Goal: Task Accomplishment & Management: Use online tool/utility

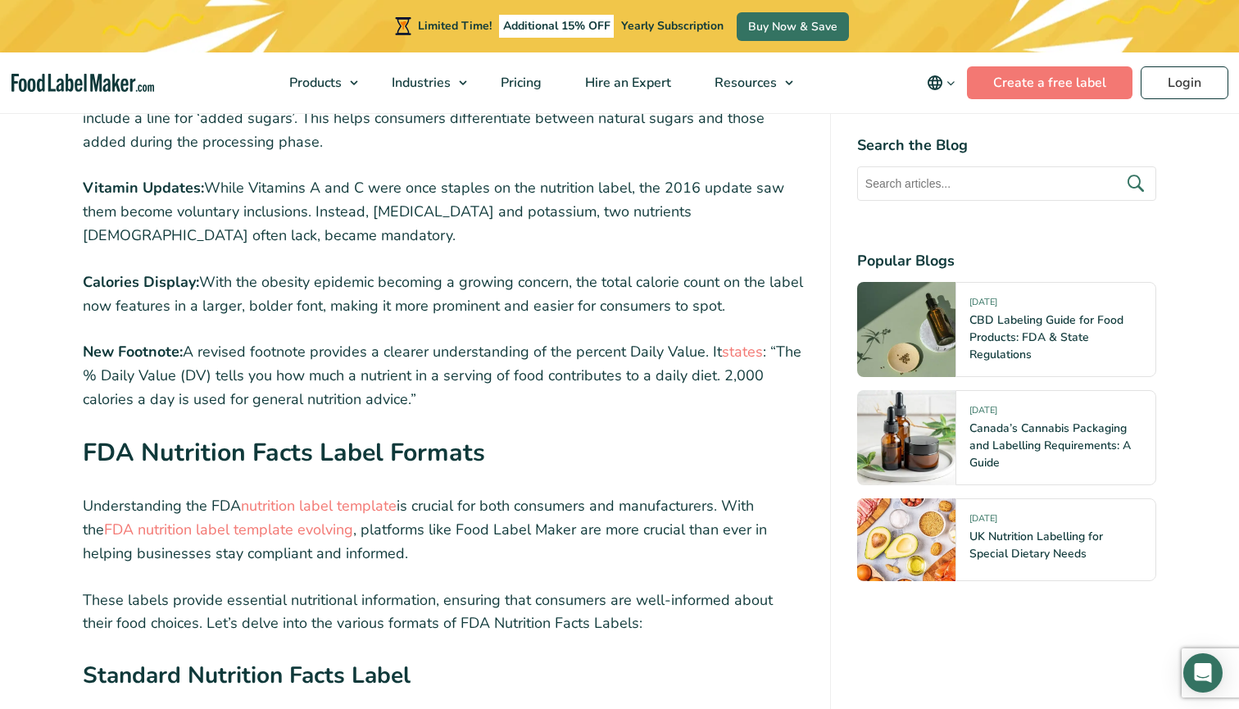
scroll to position [2387, 0]
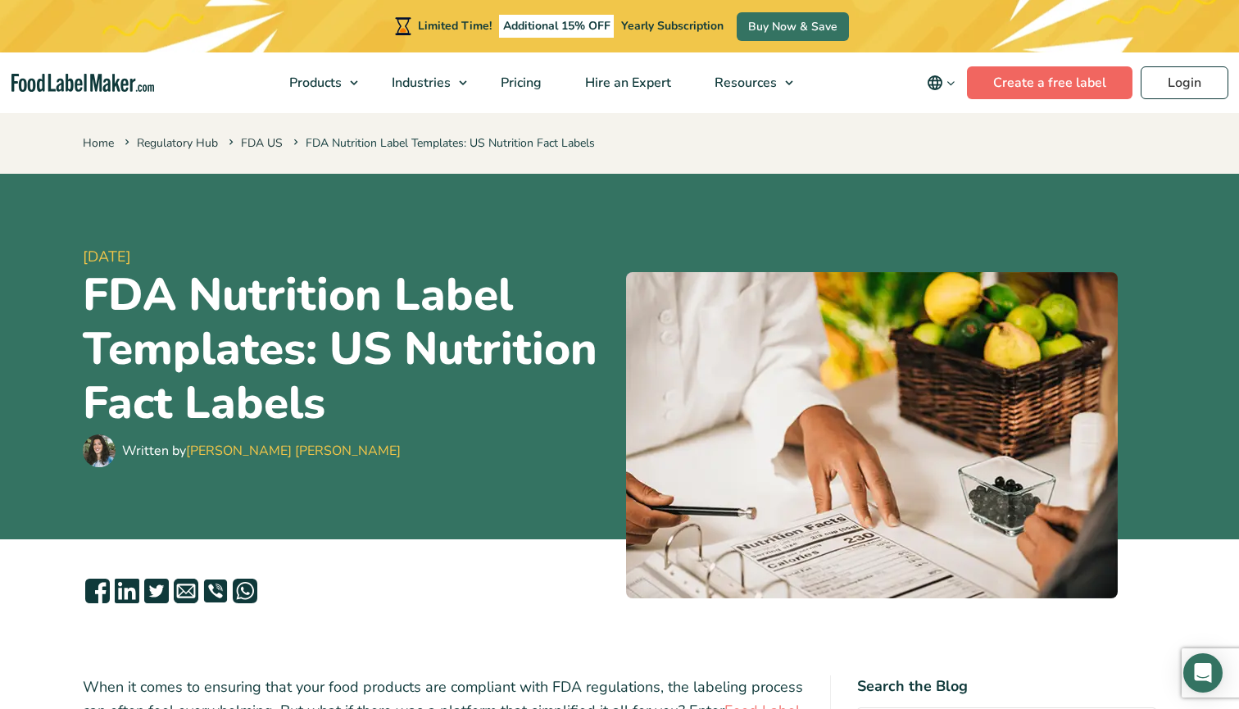
click at [1022, 77] on link "Create a free label" at bounding box center [1050, 82] width 166 height 33
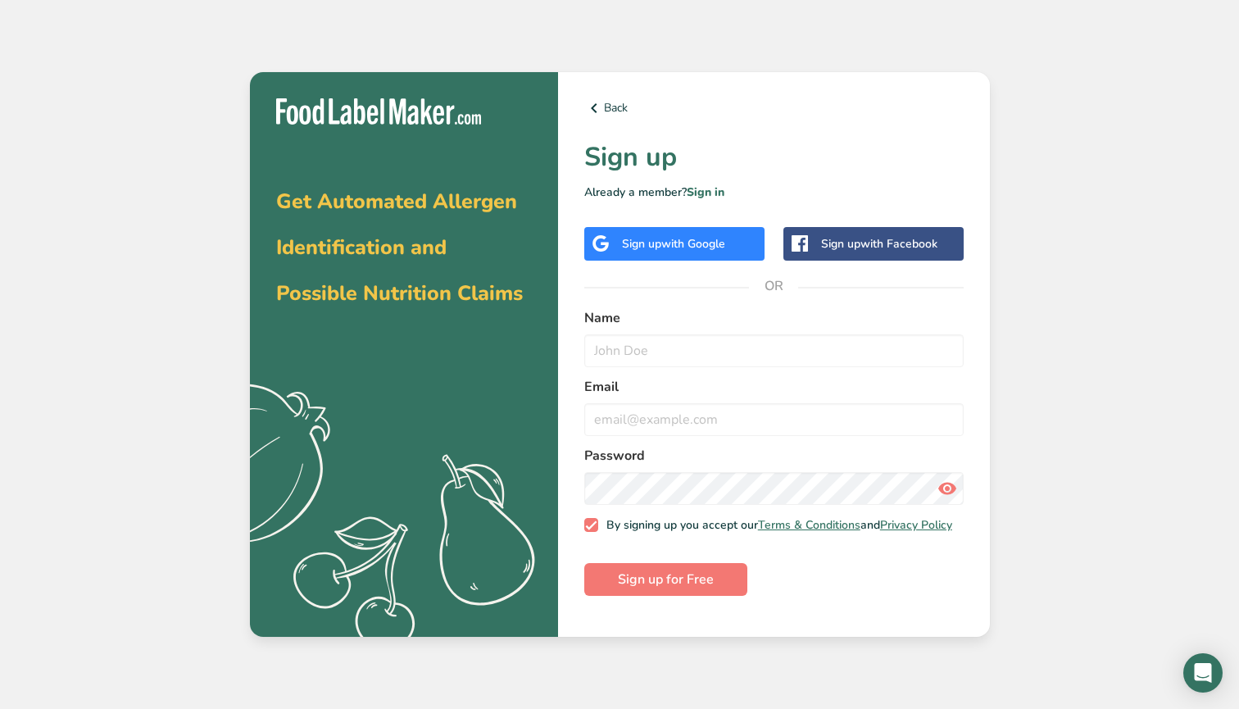
click at [651, 259] on div "Sign up with Google" at bounding box center [674, 244] width 180 height 34
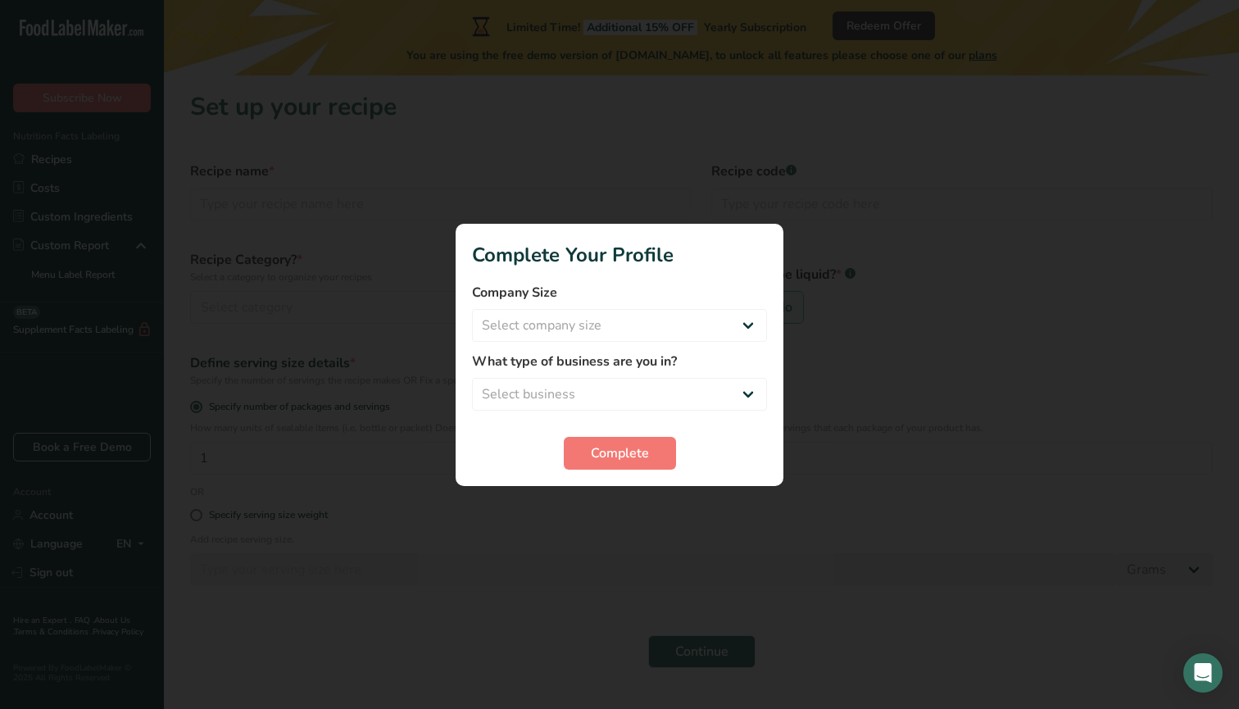
click at [688, 307] on div "Company Size Select company size Fewer than 10 Employees 10 to 50 Employees 51 …" at bounding box center [619, 312] width 295 height 59
select select "1"
click at [642, 449] on span "Complete" at bounding box center [620, 453] width 58 height 20
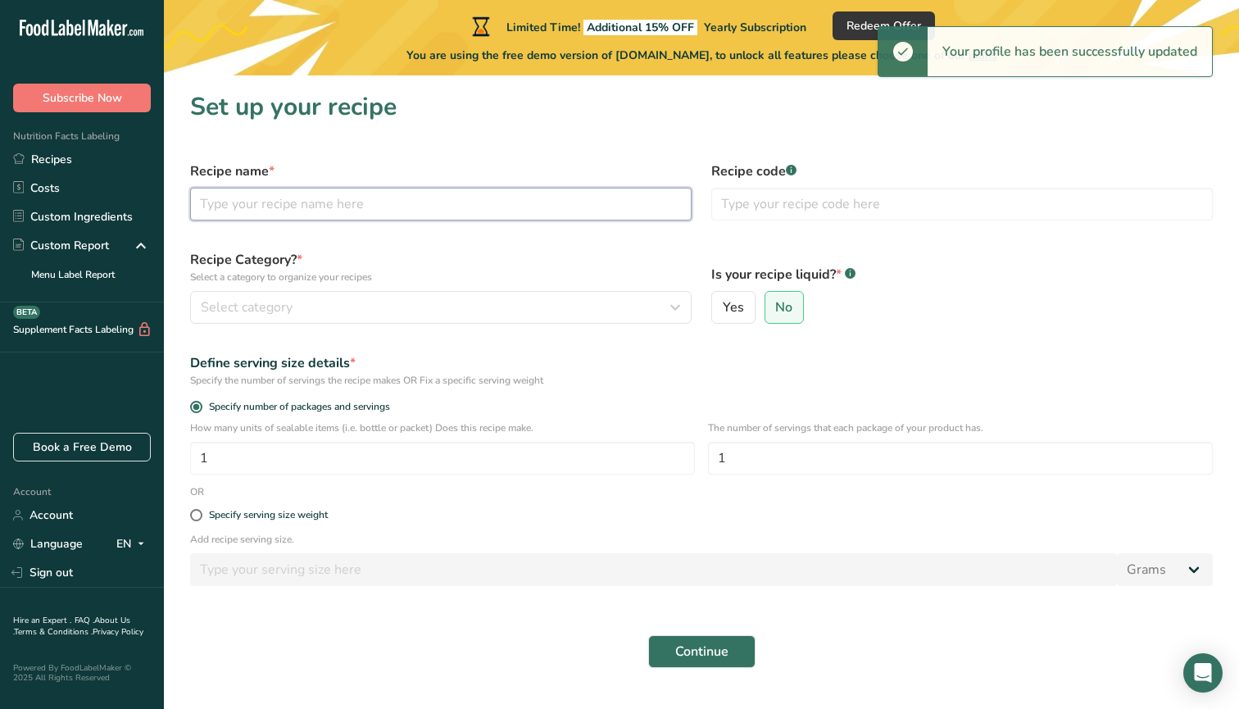
click at [542, 208] on input "text" at bounding box center [440, 204] width 501 height 33
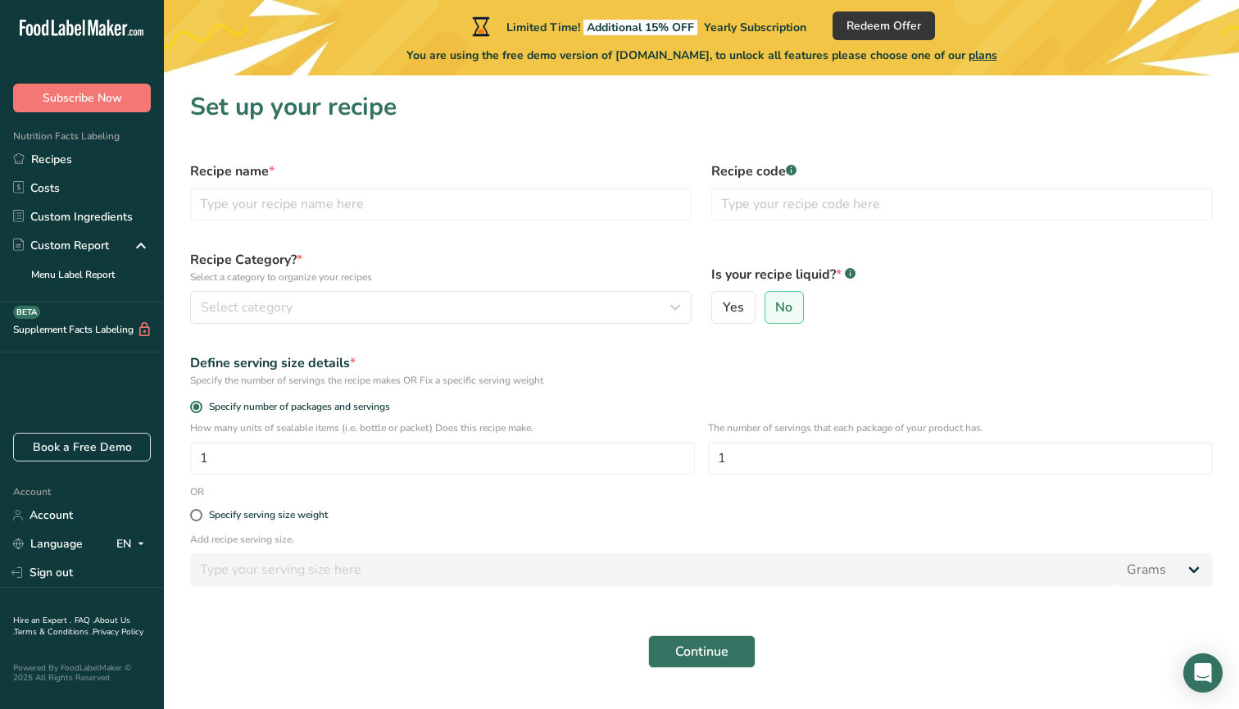
click at [525, 324] on div "Recipe Category? * Select a category to organize your recipes Select category S…" at bounding box center [440, 286] width 521 height 93
click at [529, 315] on div "Select category" at bounding box center [436, 307] width 470 height 20
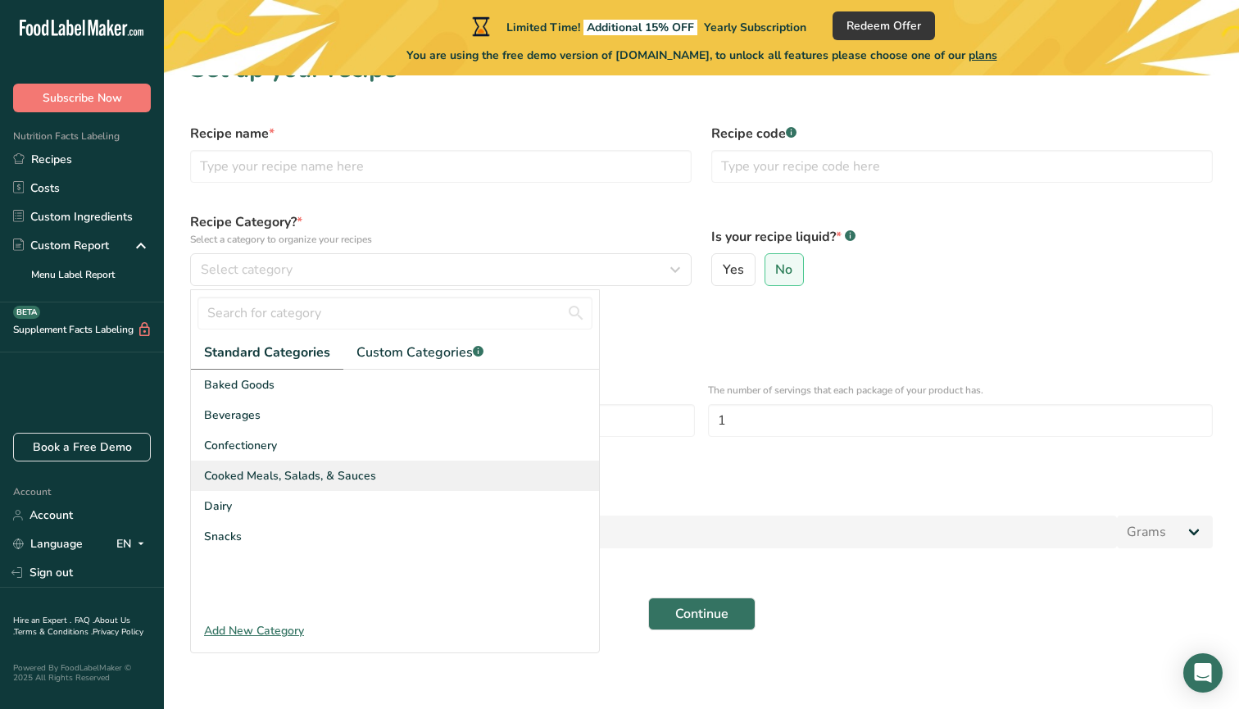
scroll to position [38, 0]
click at [415, 354] on span "Custom Categories .a-a{fill:#347362;}.b-a{fill:#fff;}" at bounding box center [419, 353] width 127 height 20
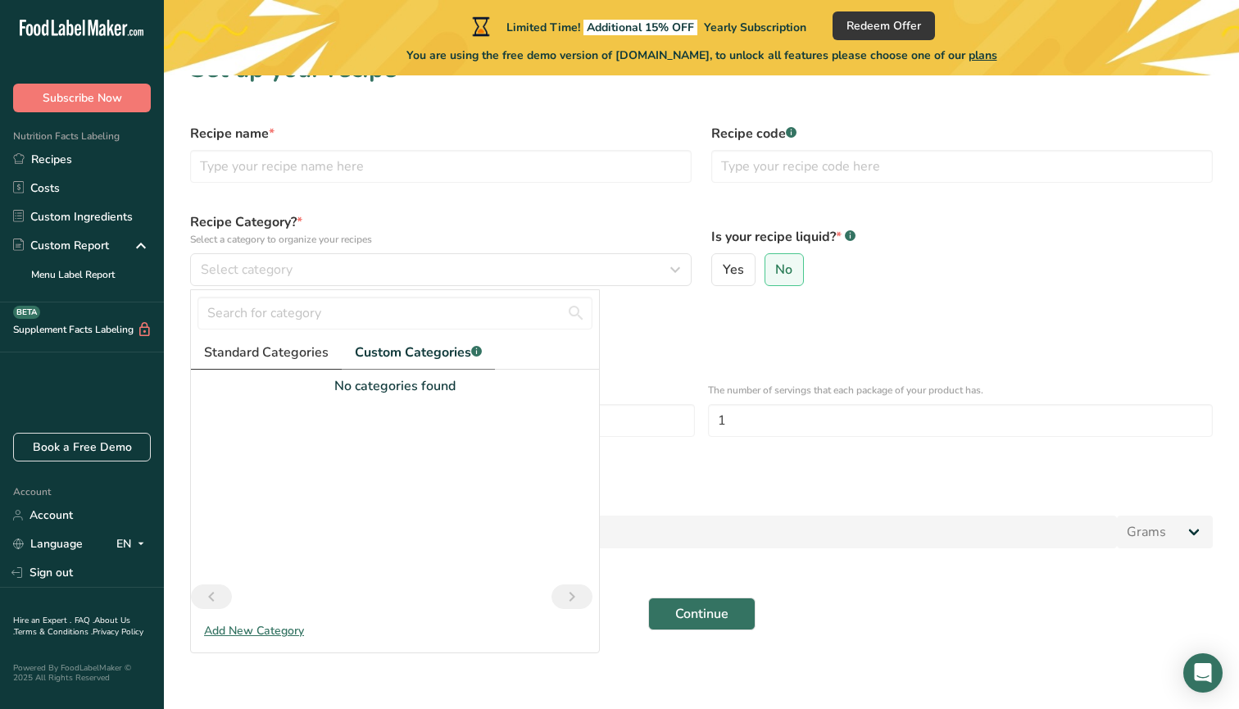
click at [275, 351] on span "Standard Categories" at bounding box center [266, 353] width 125 height 20
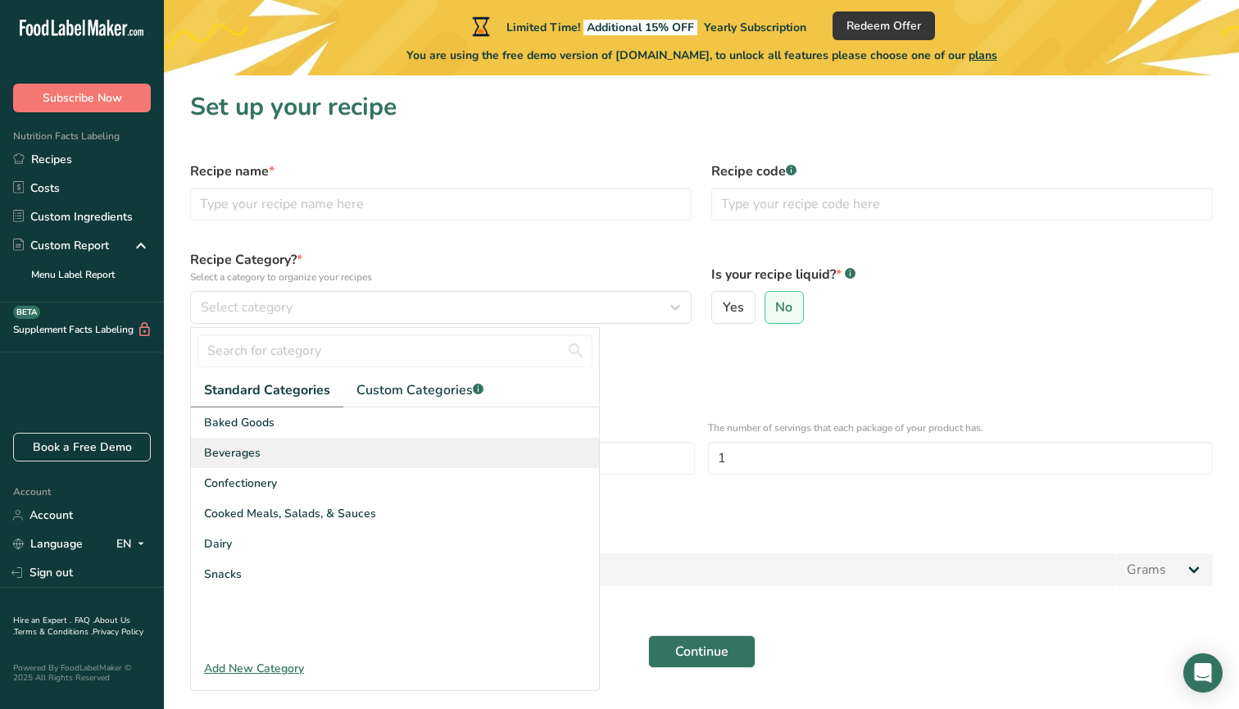
scroll to position [0, 0]
